Goal: Navigation & Orientation: Find specific page/section

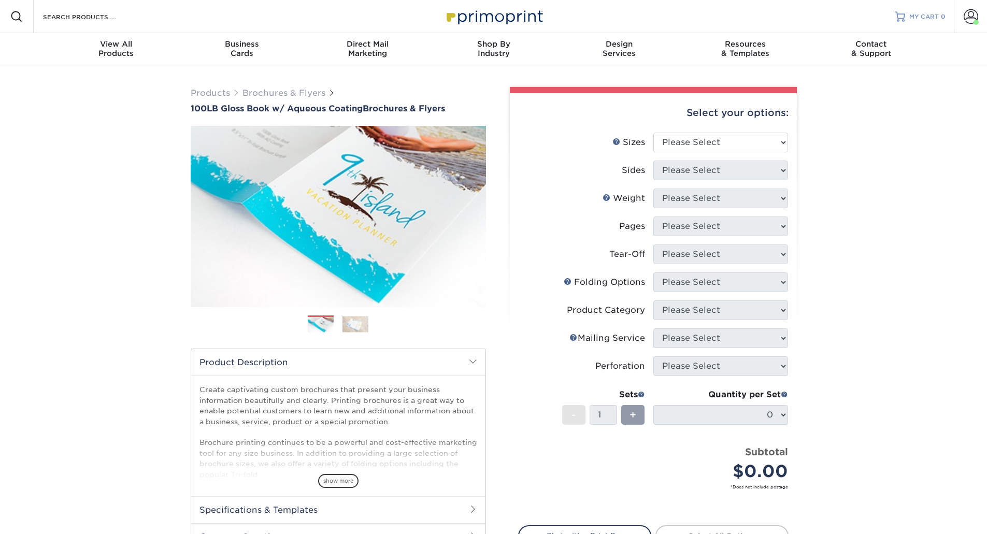
click at [915, 15] on span "MY CART" at bounding box center [924, 16] width 30 height 9
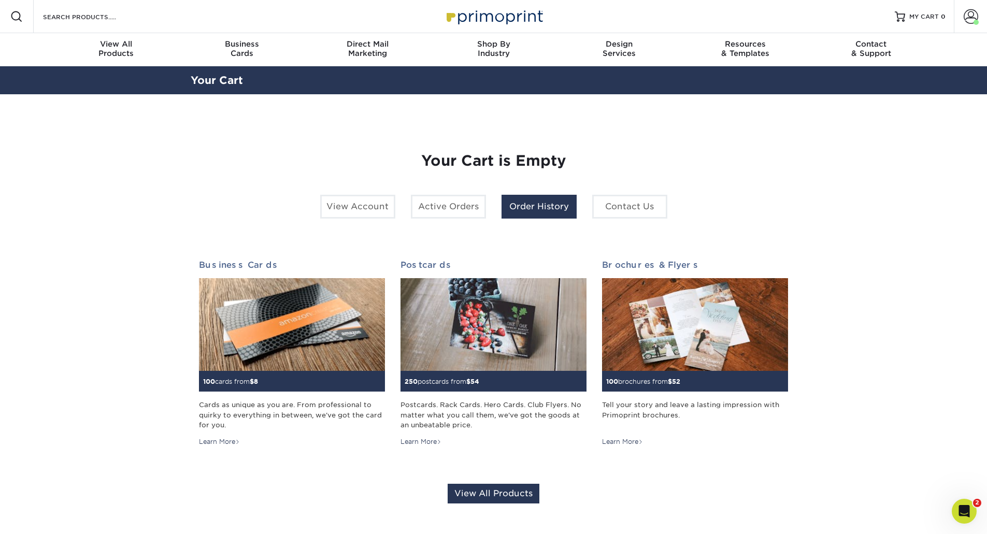
click at [544, 205] on link "Order History" at bounding box center [538, 207] width 75 height 24
